Goal: Download file/media

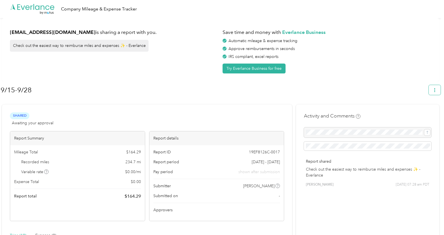
click at [437, 90] on icon "button" at bounding box center [435, 90] width 4 height 4
click at [420, 114] on span "Download" at bounding box center [421, 117] width 19 height 6
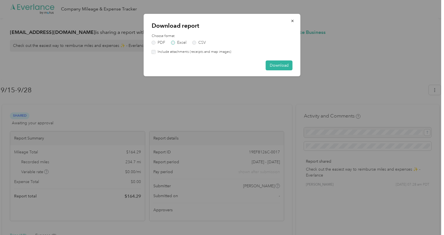
click at [180, 44] on label "Excel" at bounding box center [178, 43] width 15 height 4
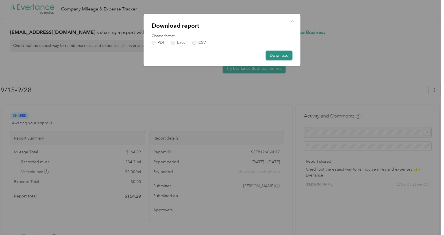
click at [278, 55] on button "Download" at bounding box center [279, 56] width 27 height 10
